Goal: Task Accomplishment & Management: Manage account settings

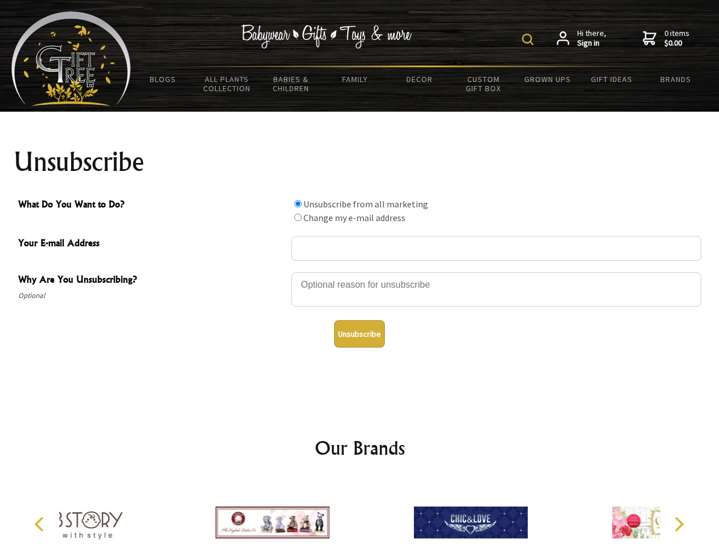
click at [530, 39] on img at bounding box center [527, 39] width 11 height 11
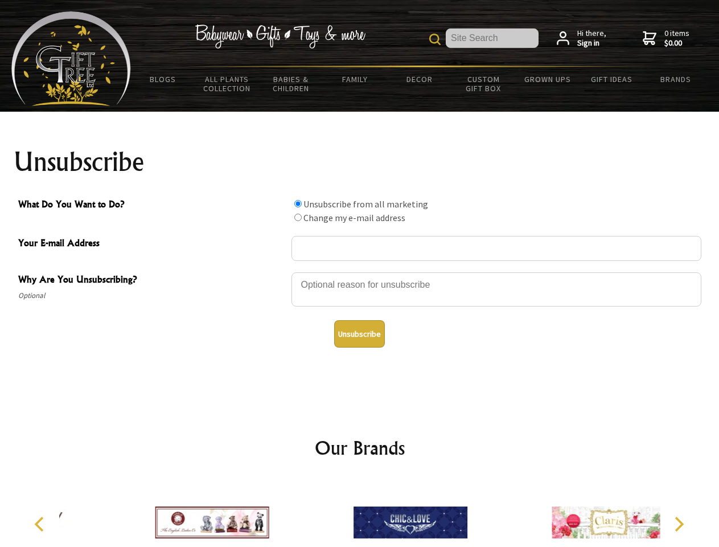
click at [360, 272] on div at bounding box center [497, 291] width 410 height 40
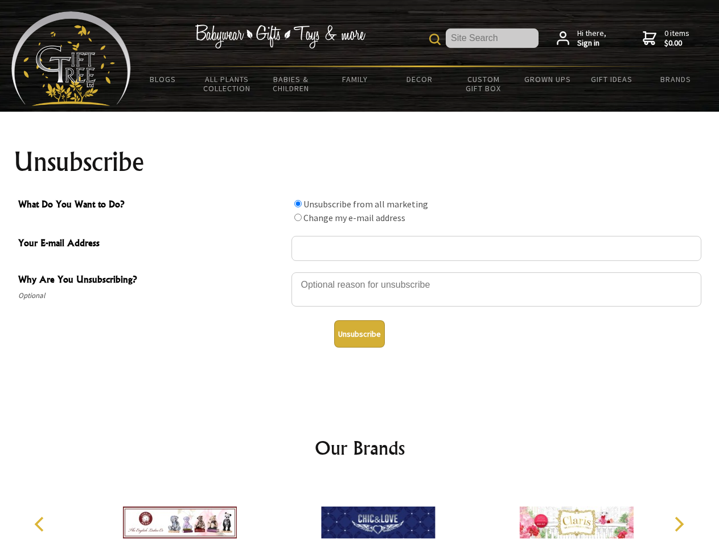
click at [298, 203] on input "What Do You Want to Do?" at bounding box center [297, 203] width 7 height 7
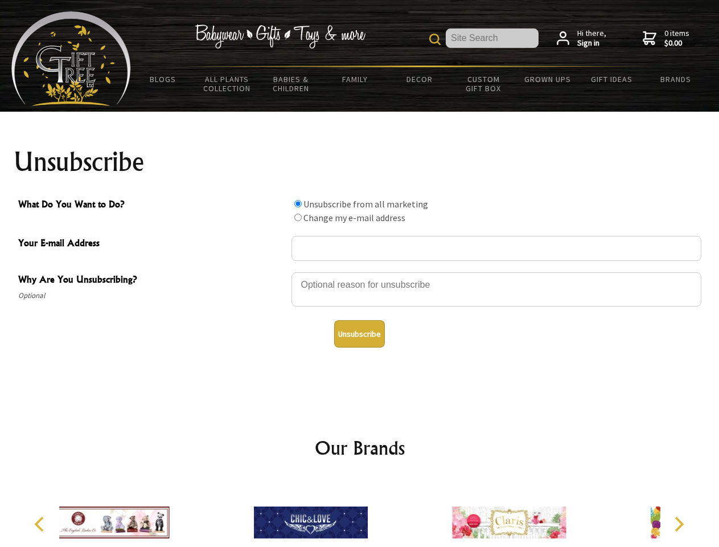
click at [298, 217] on input "What Do You Want to Do?" at bounding box center [297, 217] width 7 height 7
radio input "true"
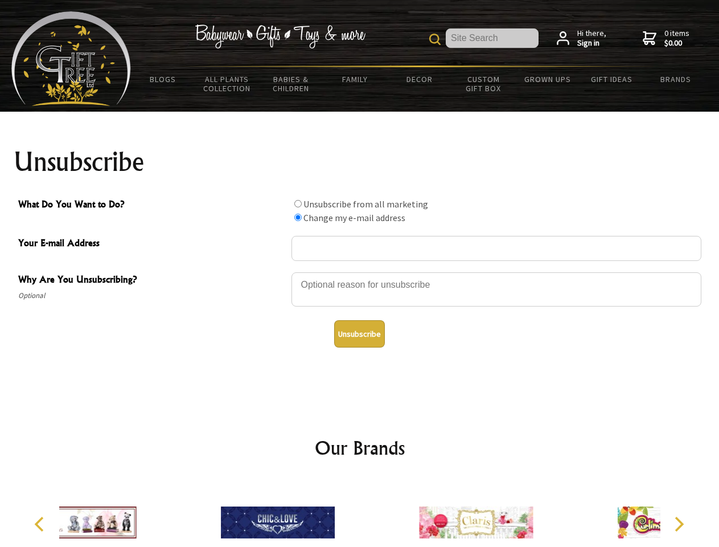
click at [359, 334] on button "Unsubscribe" at bounding box center [359, 333] width 51 height 27
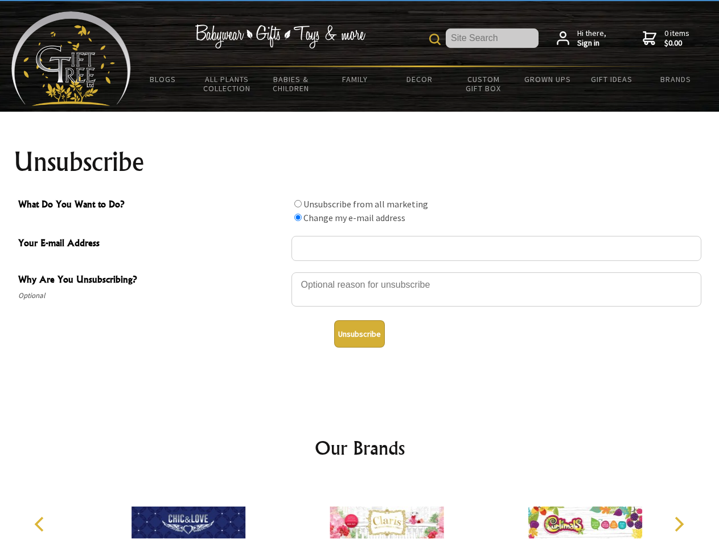
click at [360, 513] on img at bounding box center [387, 522] width 114 height 85
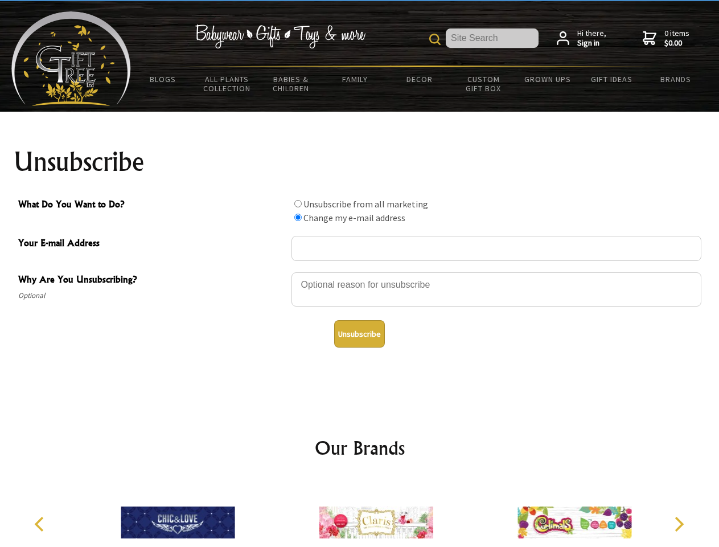
click at [41, 524] on icon "Previous" at bounding box center [40, 524] width 15 height 15
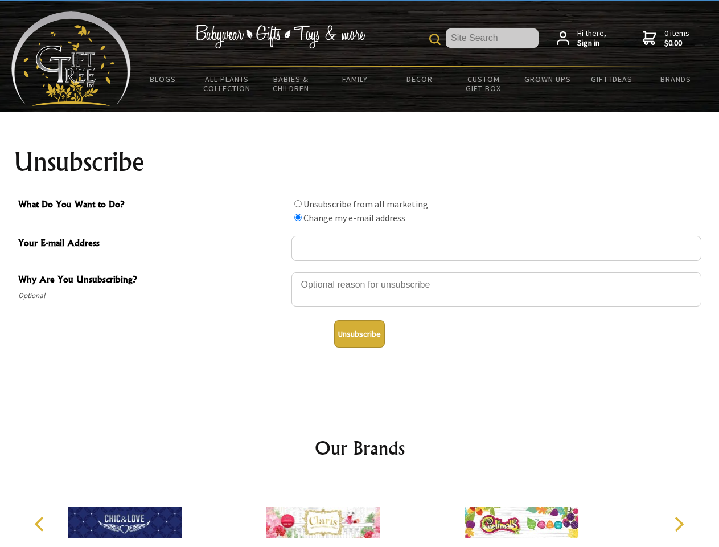
click at [679, 524] on icon "Next" at bounding box center [678, 524] width 15 height 15
